Goal: Transaction & Acquisition: Download file/media

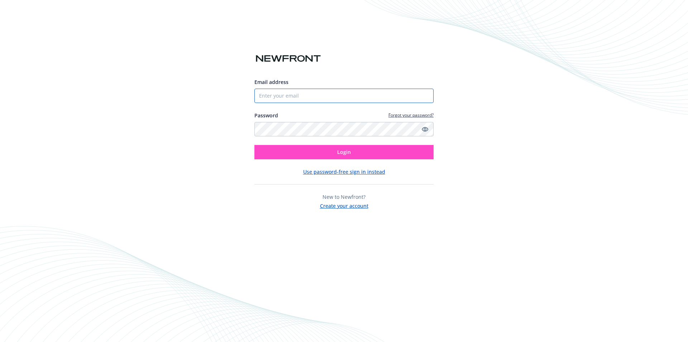
type input "[EMAIL_ADDRESS][DOMAIN_NAME]"
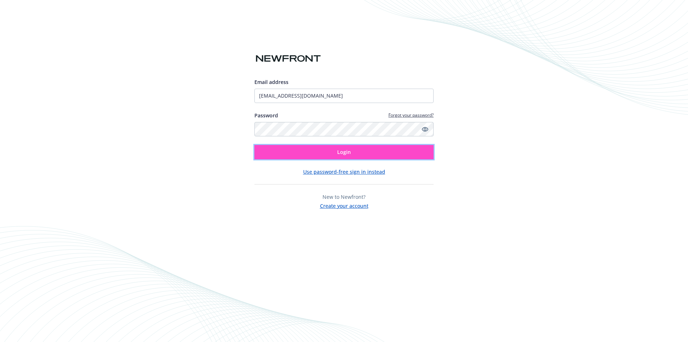
click at [338, 156] on button "Login" at bounding box center [344, 152] width 179 height 14
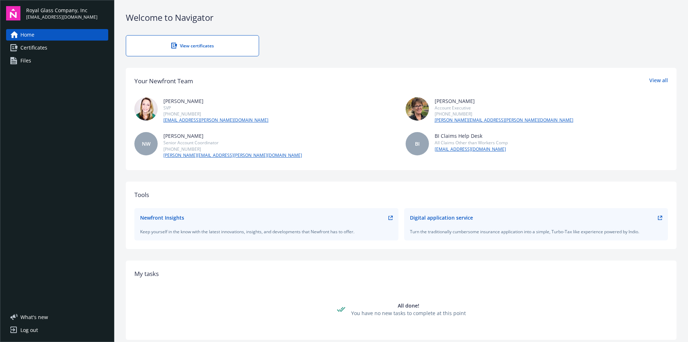
click at [50, 47] on link "Certificates" at bounding box center [57, 47] width 102 height 11
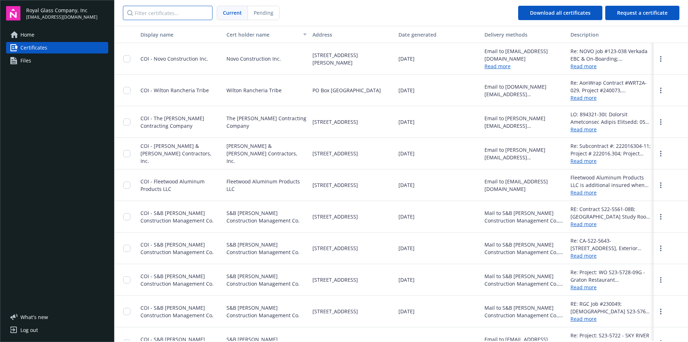
click at [156, 15] on input "Filter certificates..." at bounding box center [168, 13] width 90 height 14
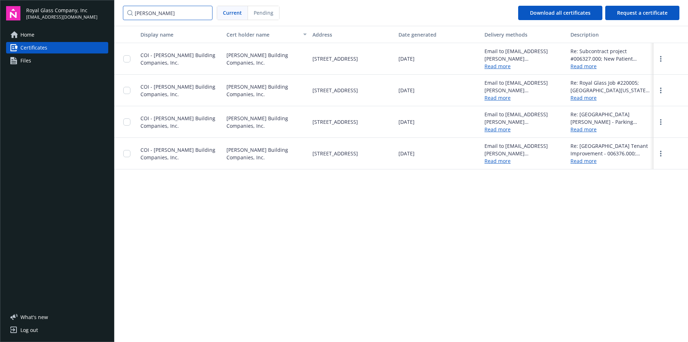
type input "[PERSON_NAME]"
click at [126, 90] on input "checkbox" at bounding box center [126, 90] width 7 height 7
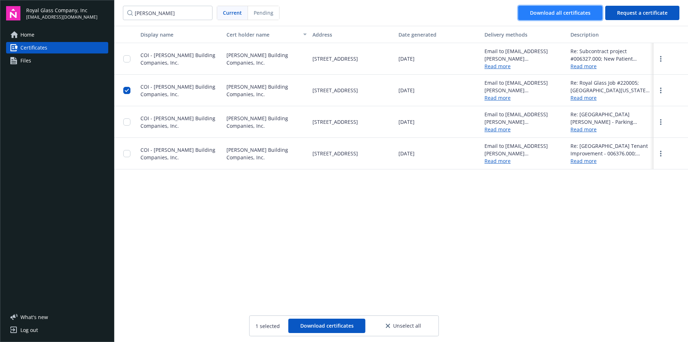
click at [577, 11] on div "Download all certificates" at bounding box center [560, 13] width 61 height 14
drag, startPoint x: 161, startPoint y: 10, endPoint x: 137, endPoint y: 9, distance: 23.7
click at [137, 9] on input "[PERSON_NAME]" at bounding box center [168, 13] width 90 height 14
click at [205, 15] on input "[PERSON_NAME]" at bounding box center [168, 13] width 90 height 14
click at [205, 14] on input "[PERSON_NAME]" at bounding box center [168, 13] width 90 height 14
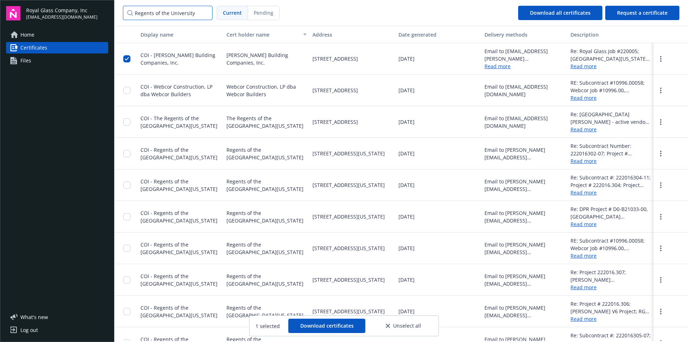
type input "Regents of the University"
click at [129, 60] on input "checkbox" at bounding box center [126, 58] width 7 height 7
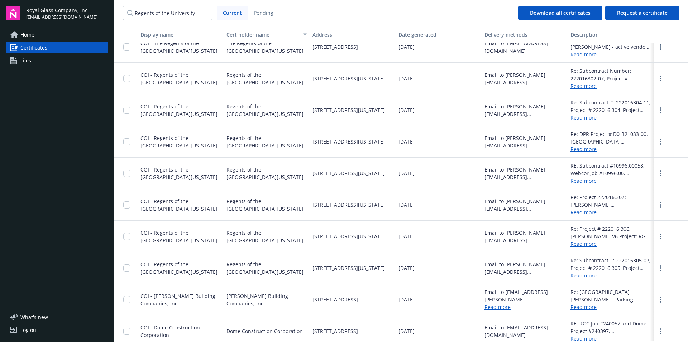
scroll to position [78, 0]
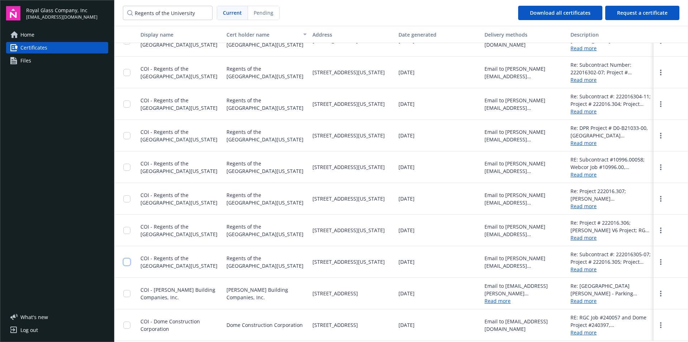
click at [128, 261] on input "checkbox" at bounding box center [126, 261] width 7 height 7
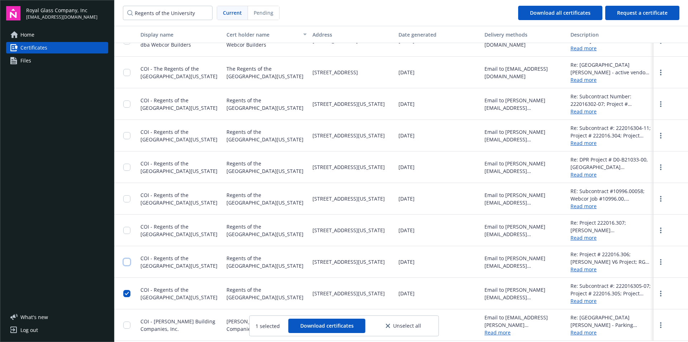
click at [128, 260] on input "checkbox" at bounding box center [126, 261] width 7 height 7
click at [127, 233] on input "checkbox" at bounding box center [126, 230] width 7 height 7
click at [125, 198] on input "checkbox" at bounding box center [126, 198] width 7 height 7
click at [127, 168] on input "checkbox" at bounding box center [126, 166] width 7 height 7
click at [129, 136] on input "checkbox" at bounding box center [126, 135] width 7 height 7
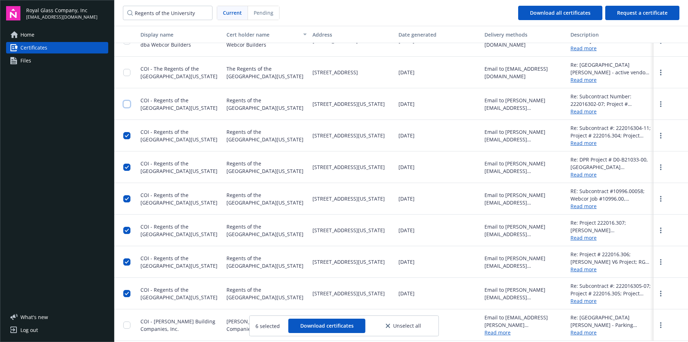
click at [128, 104] on input "checkbox" at bounding box center [126, 103] width 7 height 7
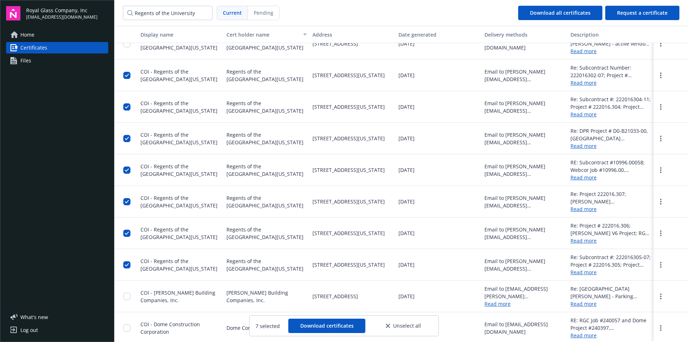
scroll to position [0, 0]
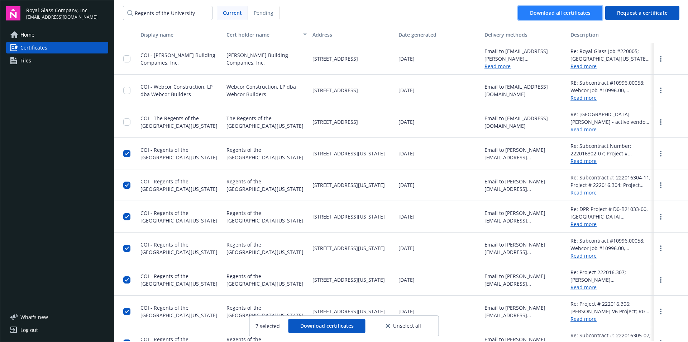
click at [549, 14] on div "Download all certificates" at bounding box center [560, 13] width 61 height 14
